Goal: Information Seeking & Learning: Learn about a topic

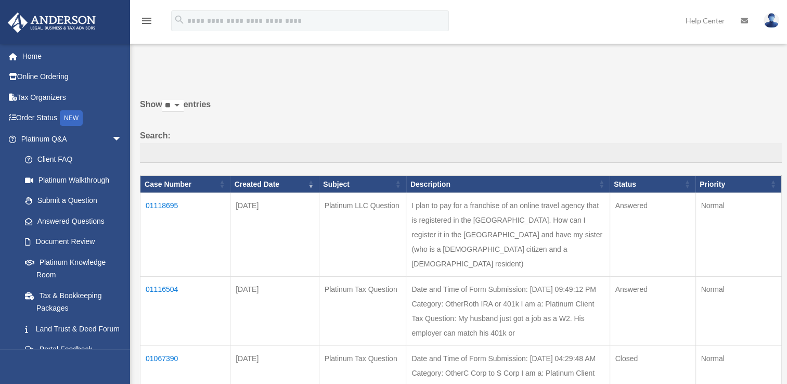
click at [171, 205] on td "01118695" at bounding box center [185, 235] width 90 height 84
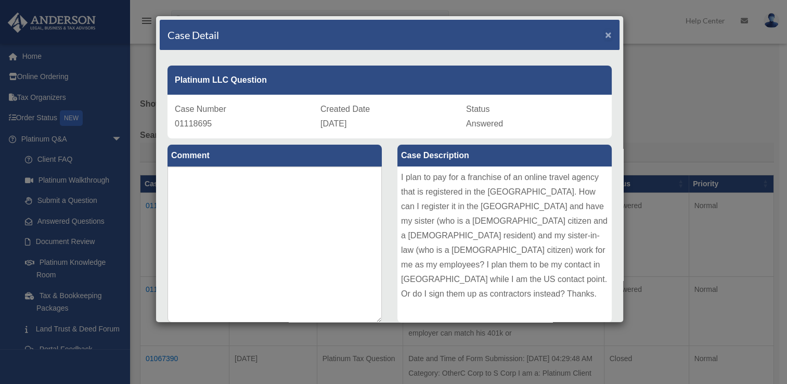
click at [605, 34] on span "×" at bounding box center [608, 35] width 7 height 12
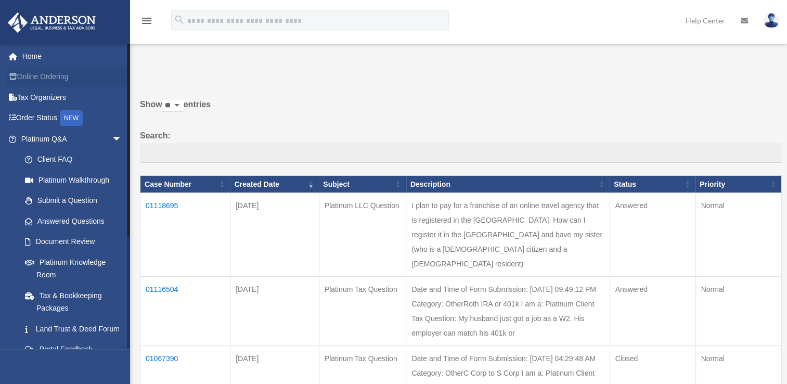
drag, startPoint x: 35, startPoint y: 55, endPoint x: 54, endPoint y: 66, distance: 22.1
click at [35, 55] on link "Home" at bounding box center [72, 56] width 131 height 21
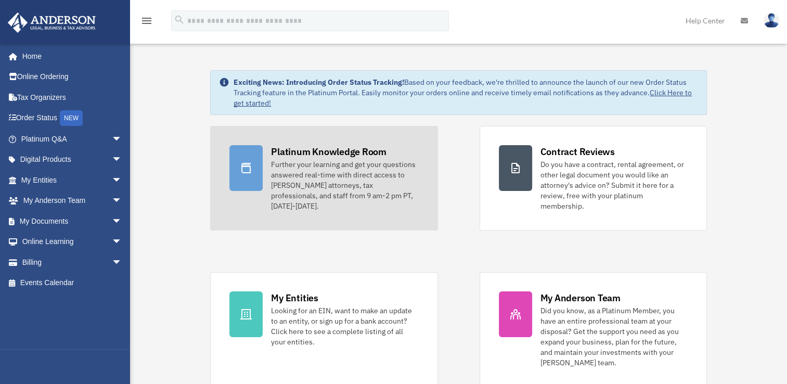
click at [285, 160] on div "Further your learning and get your questions answered real-time with direct acc…" at bounding box center [344, 185] width 147 height 52
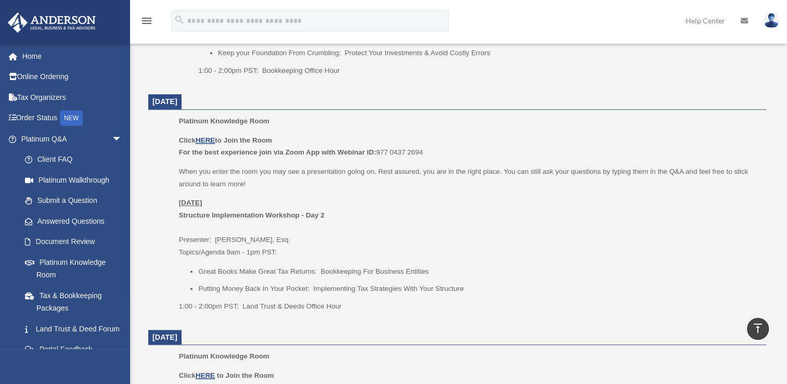
scroll to position [831, 0]
